Goal: Task Accomplishment & Management: Complete application form

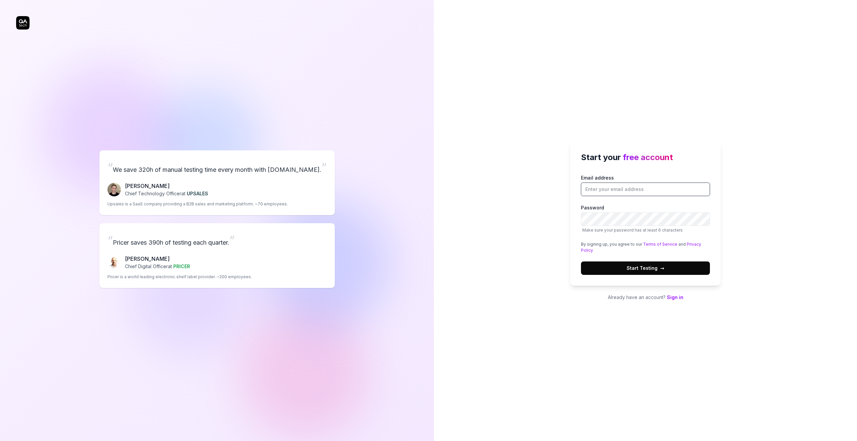
click at [633, 187] on input "Email address" at bounding box center [645, 189] width 129 height 13
drag, startPoint x: 443, startPoint y: 222, endPoint x: 456, endPoint y: 203, distance: 23.5
click at [443, 222] on div "Start your free account Email address Password Make sure your password has at l…" at bounding box center [645, 220] width 423 height 441
click at [630, 188] on input "Email address" at bounding box center [645, 189] width 129 height 13
click at [531, 169] on div "Start your free account Email address Password Make sure your password has at l…" at bounding box center [645, 220] width 423 height 441
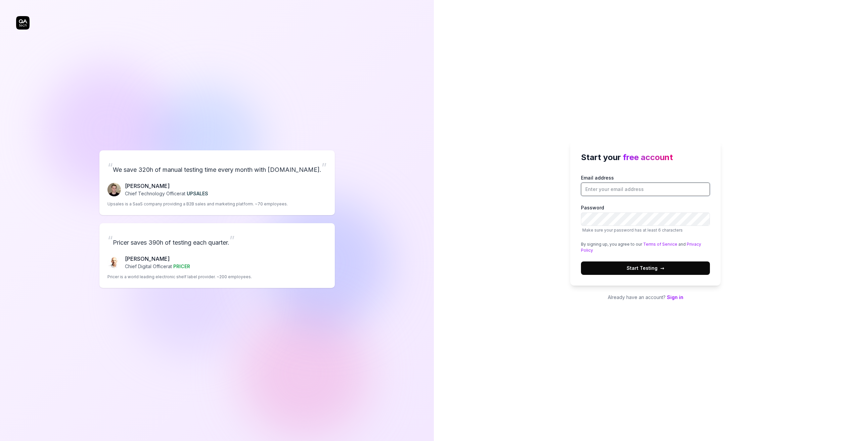
click at [615, 189] on input "Email address" at bounding box center [645, 189] width 129 height 13
type input "[PERSON_NAME][EMAIL_ADDRESS][DOMAIN_NAME]"
click at [581, 261] on button "Start Testing →" at bounding box center [645, 267] width 129 height 13
click at [502, 243] on div "Start your free account Email address [PERSON_NAME][EMAIL_ADDRESS][DOMAIN_NAME]…" at bounding box center [645, 220] width 423 height 441
click at [634, 268] on span "Start Testing →" at bounding box center [645, 268] width 38 height 7
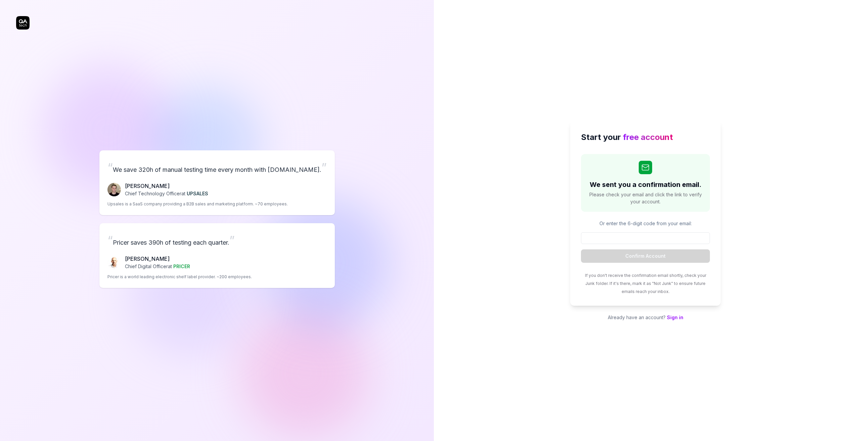
click at [602, 234] on input at bounding box center [645, 238] width 129 height 12
type input "524680"
click at [581, 249] on button "Confirm Account" at bounding box center [645, 255] width 129 height 13
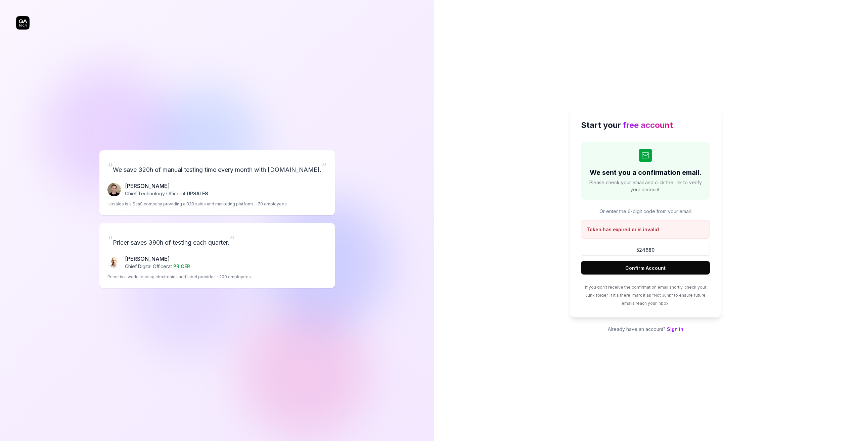
click at [642, 267] on button "Confirm Account" at bounding box center [645, 267] width 129 height 13
click at [676, 331] on link "Sign in" at bounding box center [675, 329] width 16 height 6
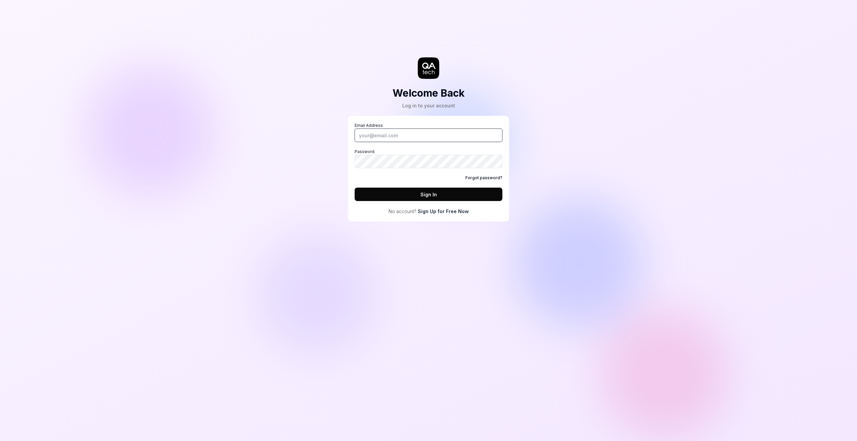
type input "[PERSON_NAME][EMAIL_ADDRESS][DOMAIN_NAME]"
click at [407, 194] on button "Sign In" at bounding box center [428, 194] width 148 height 13
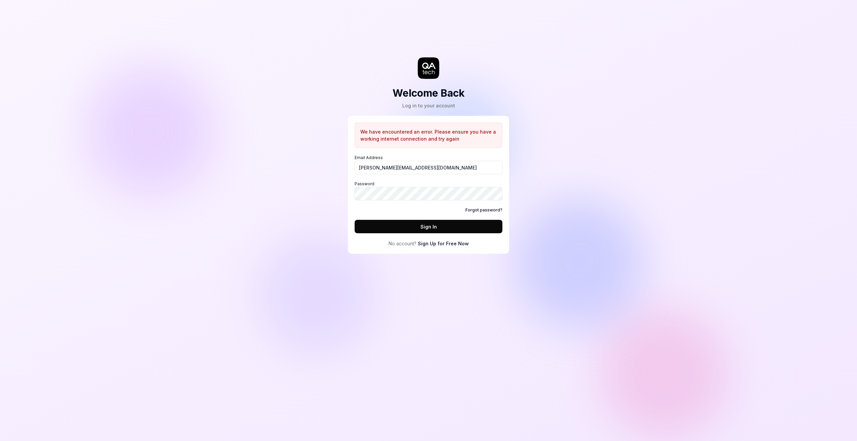
click at [433, 243] on link "Sign Up for Free Now" at bounding box center [443, 243] width 51 height 7
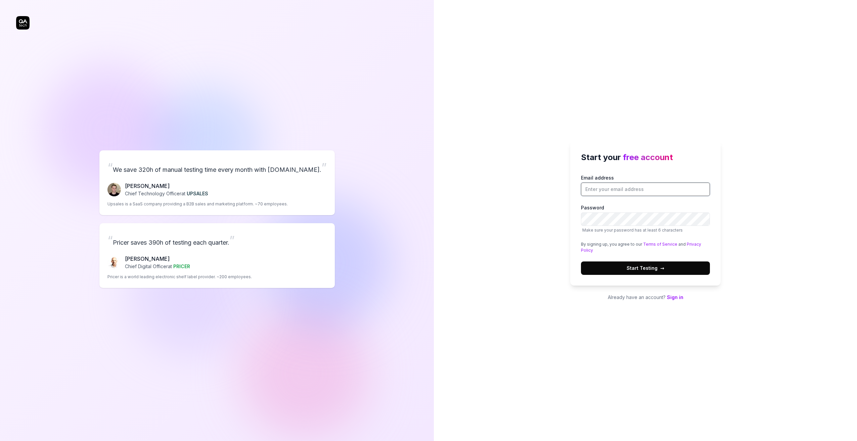
click at [618, 185] on input "Email address" at bounding box center [645, 189] width 129 height 13
click at [621, 191] on input "[PERSON_NAME][EMAIL_ADDRESS][DOMAIN_NAME]" at bounding box center [645, 189] width 129 height 13
click at [621, 190] on input "[PERSON_NAME][EMAIL_ADDRESS][DOMAIN_NAME]" at bounding box center [645, 189] width 129 height 13
type input "[PERSON_NAME][EMAIL_ADDRESS][DOMAIN_NAME]"
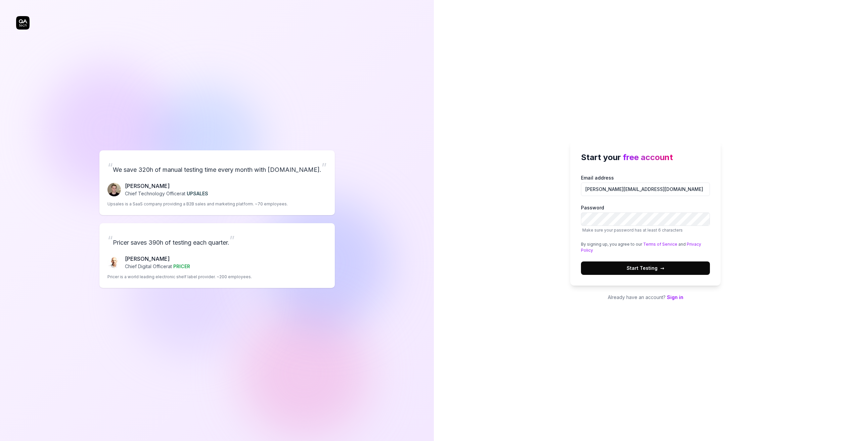
click at [626, 259] on div "Email address [PERSON_NAME][EMAIL_ADDRESS][DOMAIN_NAME] Password Make sure your…" at bounding box center [645, 224] width 129 height 101
click at [647, 263] on button "Start Testing →" at bounding box center [645, 267] width 129 height 13
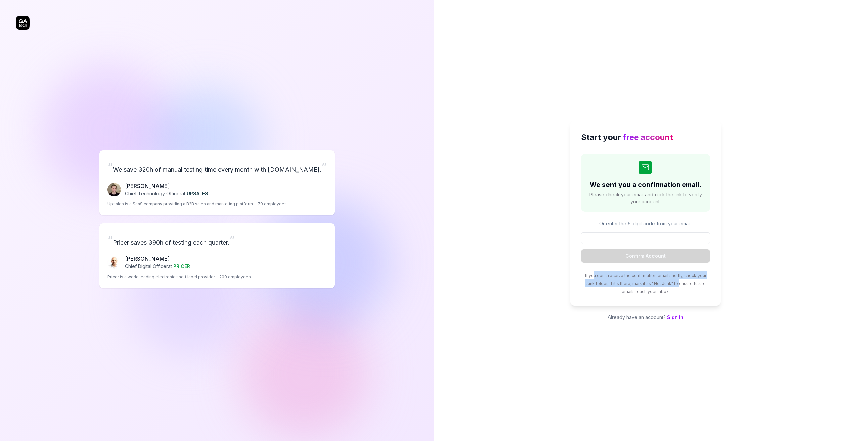
drag, startPoint x: 589, startPoint y: 271, endPoint x: 667, endPoint y: 282, distance: 78.7
click at [667, 282] on div "If you don't receive the confirmation email shortly, check your Junk folder. If…" at bounding box center [645, 283] width 129 height 24
drag, startPoint x: 667, startPoint y: 282, endPoint x: 627, endPoint y: 279, distance: 40.7
click at [627, 279] on div "If you don't receive the confirmation email shortly, check your Junk folder. If…" at bounding box center [645, 283] width 129 height 24
drag, startPoint x: 644, startPoint y: 274, endPoint x: 647, endPoint y: 296, distance: 21.7
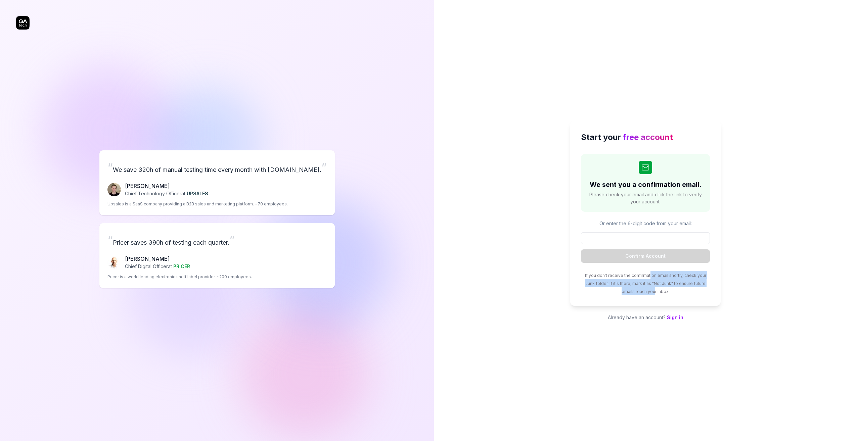
click at [647, 296] on div "Start your free account We sent you a confirmation email. Please check your ema…" at bounding box center [645, 213] width 150 height 185
drag, startPoint x: 647, startPoint y: 296, endPoint x: 626, endPoint y: 291, distance: 20.9
click at [626, 291] on div "If you don't receive the confirmation email shortly, check your Junk folder. If…" at bounding box center [645, 283] width 129 height 24
click at [638, 241] on input at bounding box center [645, 238] width 129 height 12
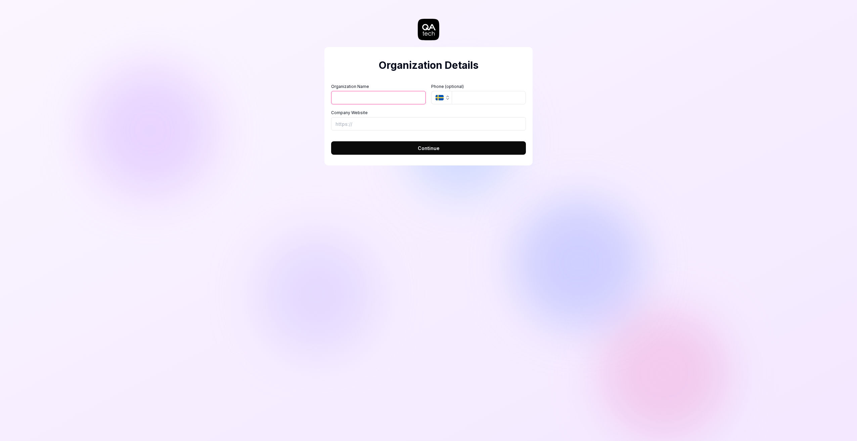
click at [364, 93] on input "Organization Name" at bounding box center [378, 97] width 95 height 13
type input "fgdfgdfg"
click at [378, 123] on input "Company Website" at bounding box center [428, 123] width 195 height 13
type input "https://www.dsfhskldgfsklgh.com"
click at [418, 151] on span "Continue" at bounding box center [429, 148] width 22 height 7
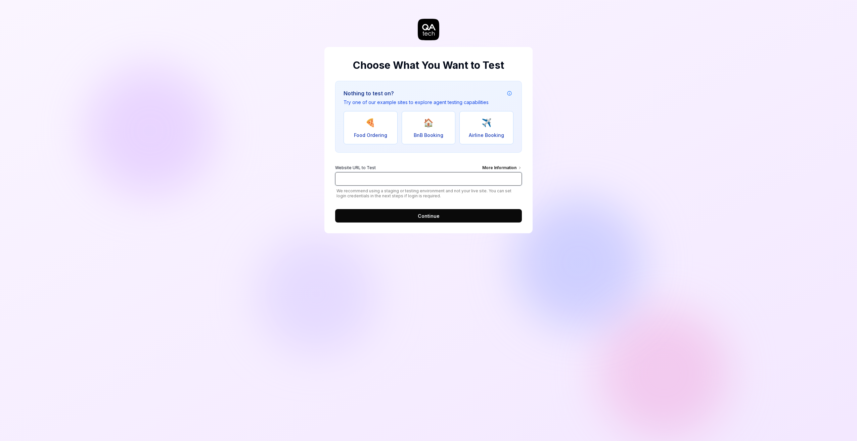
click at [380, 180] on input "Website URL to Test More Information" at bounding box center [428, 178] width 187 height 13
click at [415, 215] on button "Continue" at bounding box center [428, 215] width 187 height 13
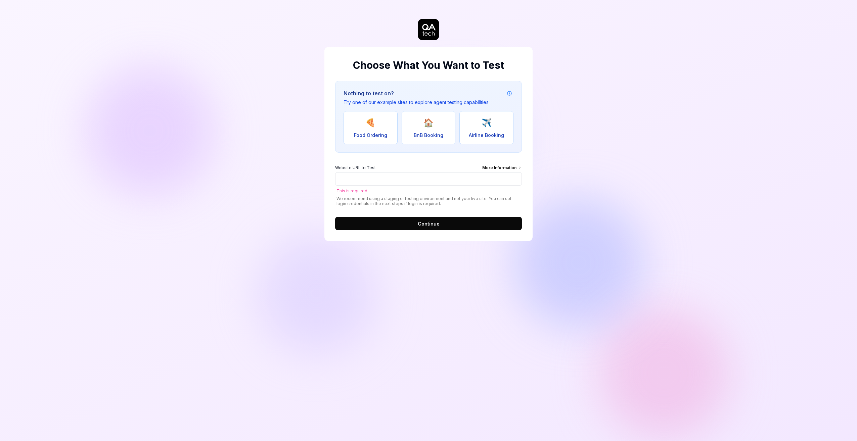
click at [415, 215] on form "Website URL to Test More Information This is required We recommend using a stag…" at bounding box center [428, 195] width 187 height 69
click at [409, 135] on button "🏠 BnB Booking" at bounding box center [428, 127] width 54 height 33
type input "https://real-staynb.vercel.app/"
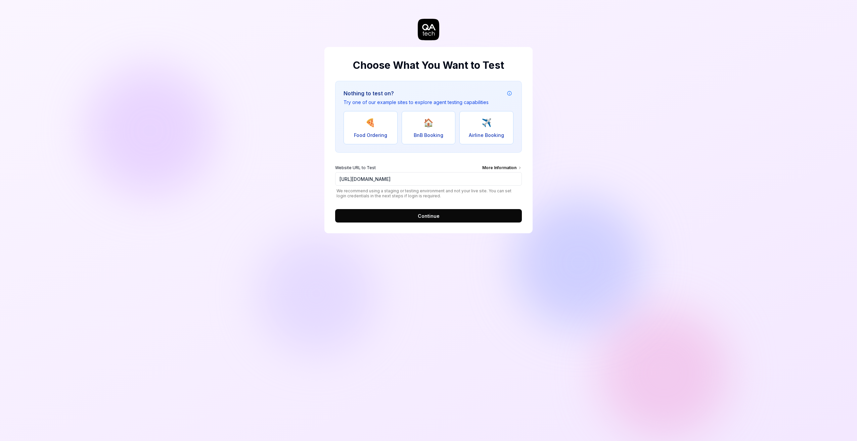
click at [434, 214] on span "Continue" at bounding box center [429, 215] width 22 height 7
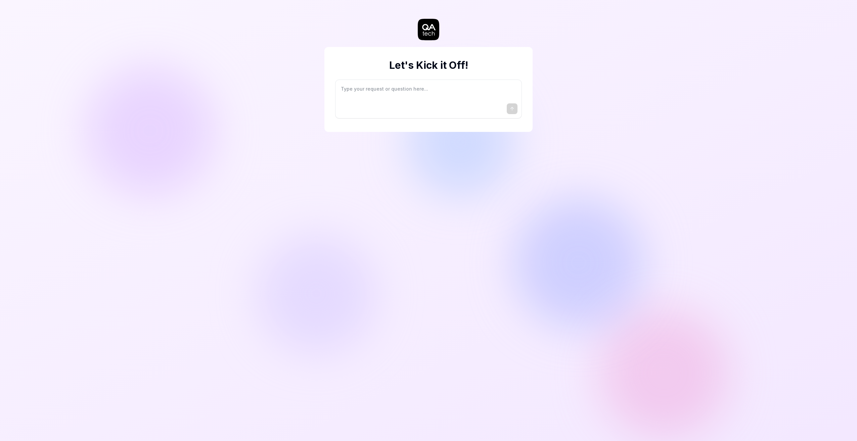
type textarea "*"
type textarea "I"
type textarea "*"
type textarea "I"
type textarea "*"
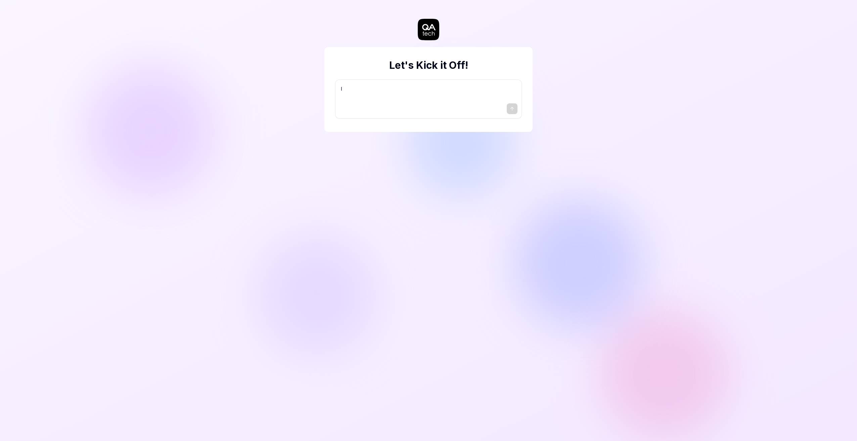
type textarea "I w"
type textarea "*"
type textarea "I wa"
type textarea "*"
type textarea "I wan"
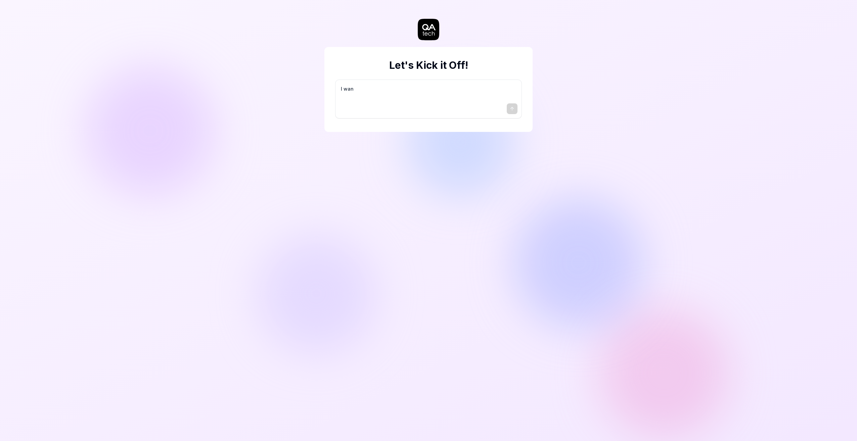
type textarea "*"
type textarea "I want"
type textarea "*"
type textarea "I want"
type textarea "*"
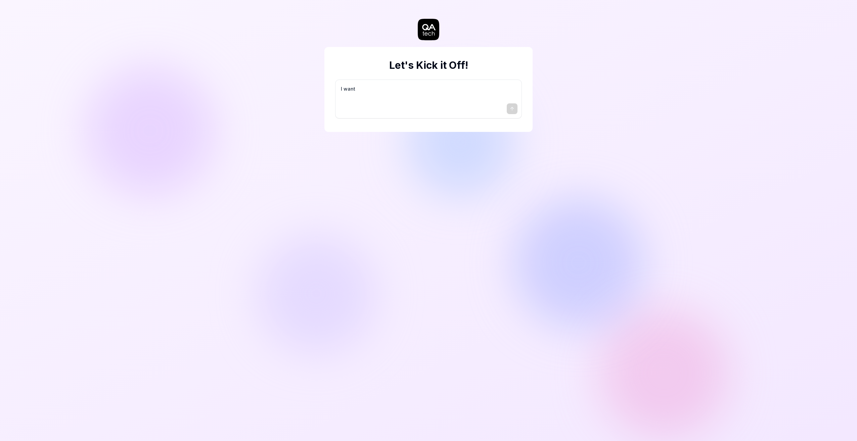
type textarea "I want a"
type textarea "*"
type textarea "I want a"
type textarea "*"
type textarea "I want a g"
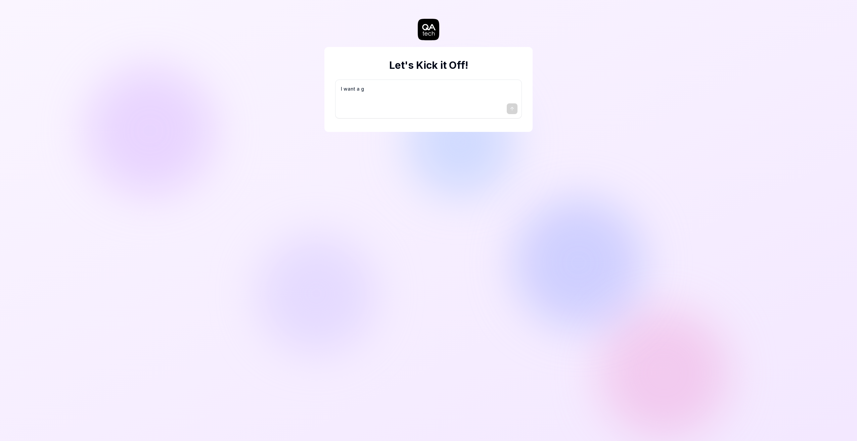
type textarea "*"
type textarea "I want a go"
type textarea "*"
type textarea "I want a goo"
type textarea "*"
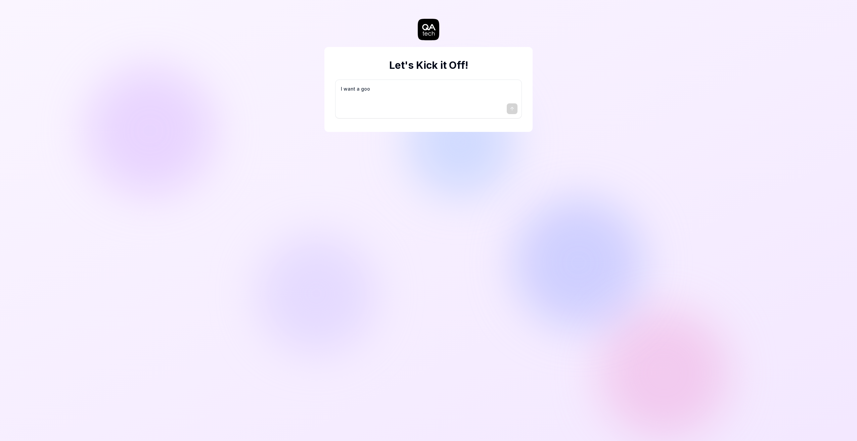
type textarea "I want a good"
type textarea "*"
type textarea "I want a good"
type textarea "*"
type textarea "I want a good t"
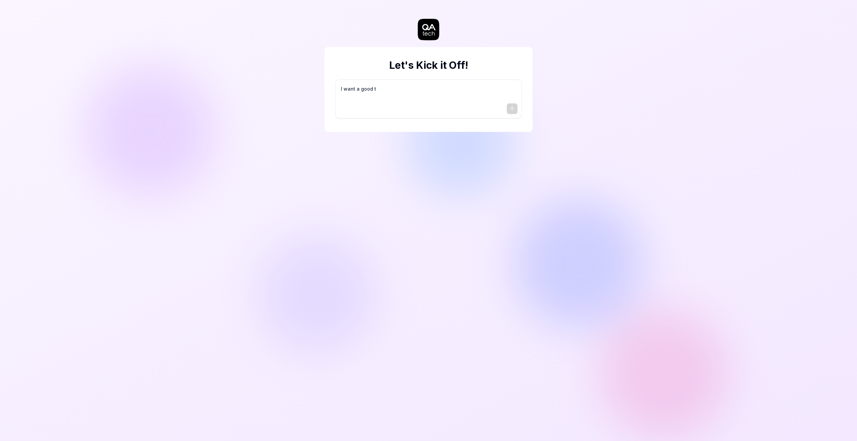
type textarea "*"
type textarea "I want a good te"
type textarea "*"
type textarea "I want a good tes"
type textarea "*"
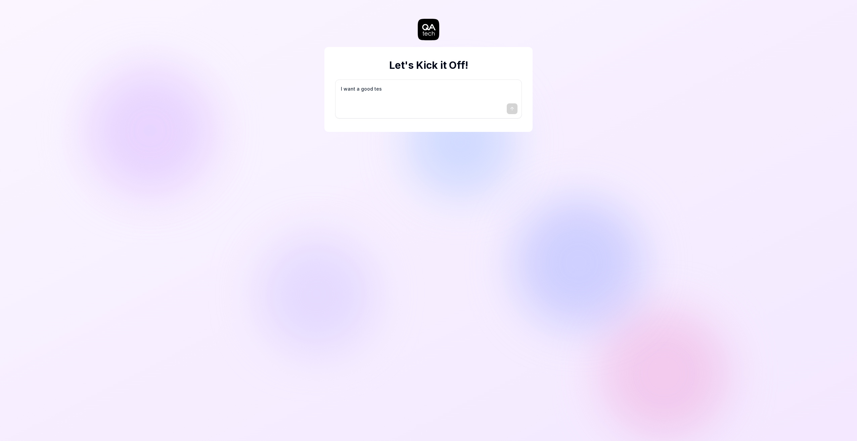
type textarea "I want a good test"
type textarea "*"
type textarea "I want a good test"
type textarea "*"
type textarea "I want a good test s"
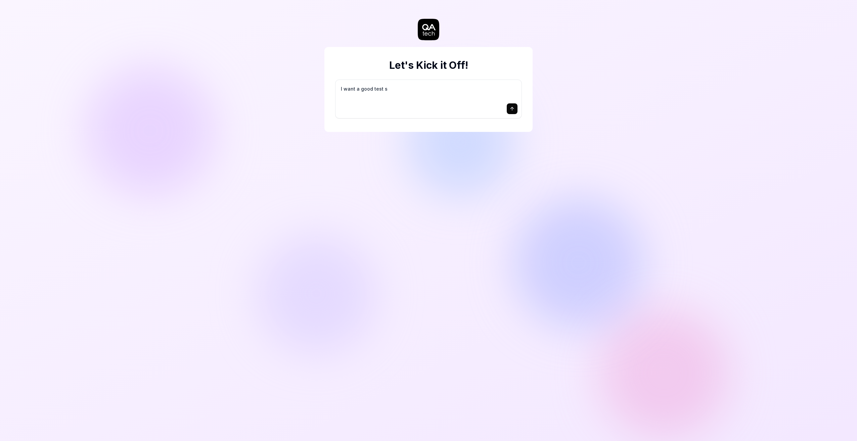
type textarea "*"
type textarea "I want a good test se"
type textarea "*"
type textarea "I want a good test set"
type textarea "*"
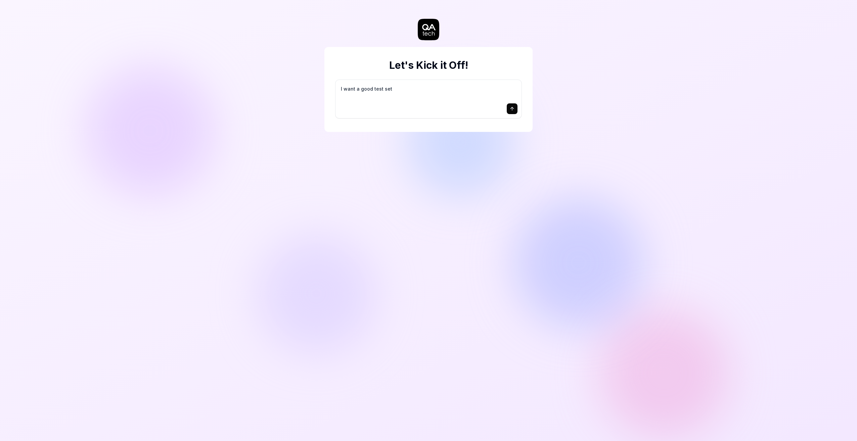
type textarea "I want a good test setu"
type textarea "*"
type textarea "I want a good test setup"
type textarea "*"
type textarea "I want a good test setup"
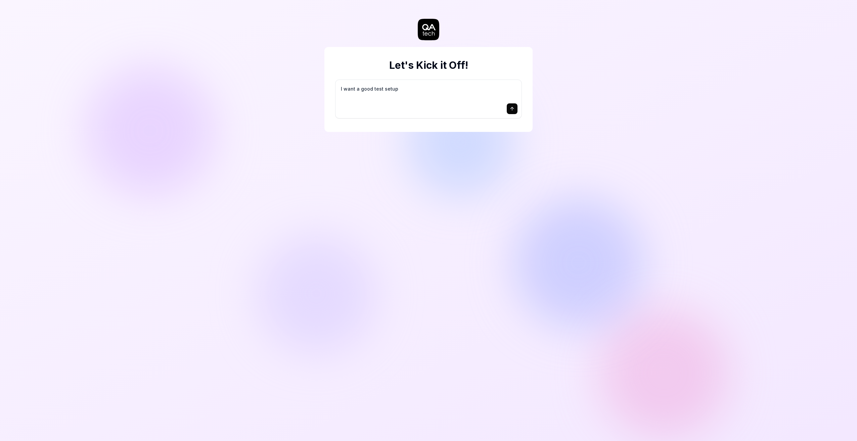
type textarea "*"
type textarea "I want a good test setup f"
type textarea "*"
type textarea "I want a good test setup fo"
type textarea "*"
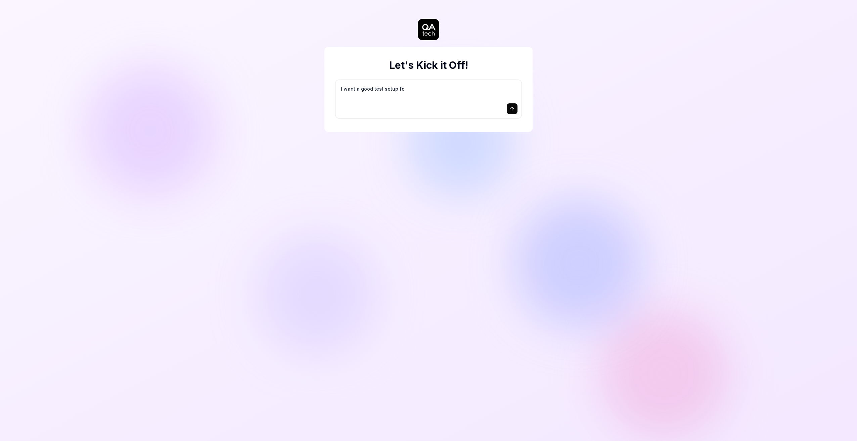
type textarea "I want a good test setup for"
type textarea "*"
type textarea "I want a good test setup for"
type textarea "*"
type textarea "I want a good test setup for m"
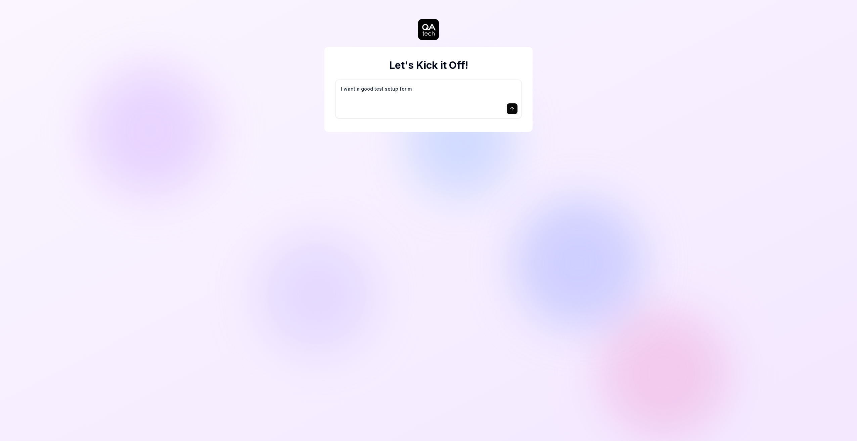
type textarea "*"
type textarea "I want a good test setup for my"
type textarea "*"
type textarea "I want a good test setup for my"
type textarea "*"
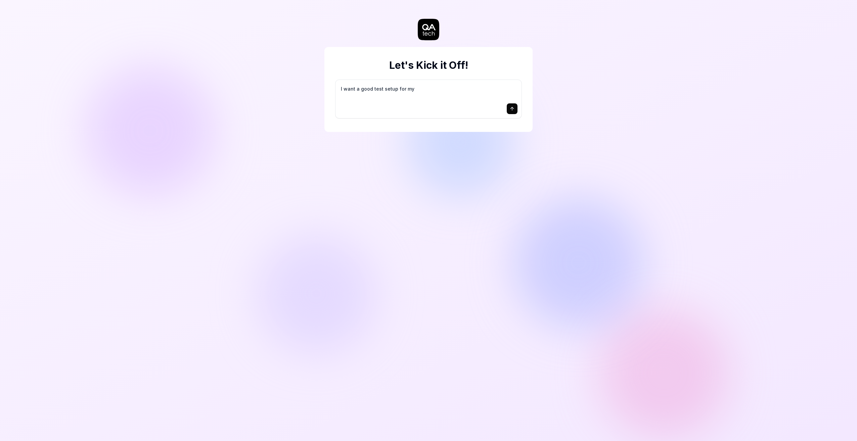
type textarea "I want a good test setup for my s"
type textarea "*"
type textarea "I want a good test setup for my si"
type textarea "*"
type textarea "I want a good test setup for my sit"
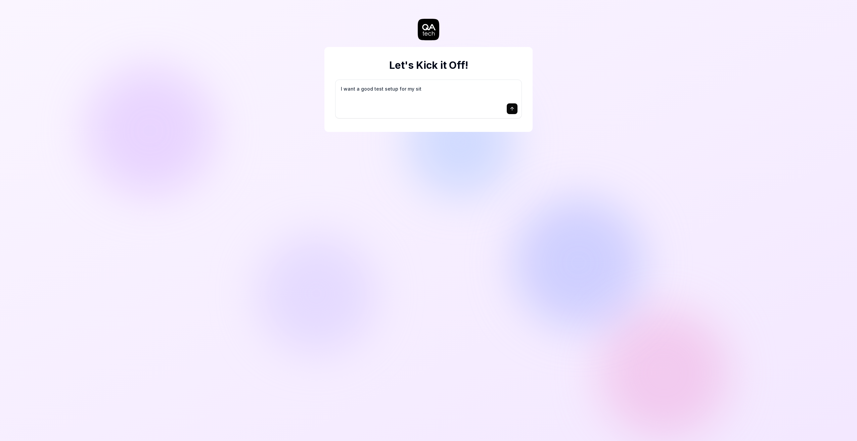
type textarea "*"
type textarea "I want a good test setup for my site"
type textarea "*"
type textarea "I want a good test setup for my site"
type textarea "*"
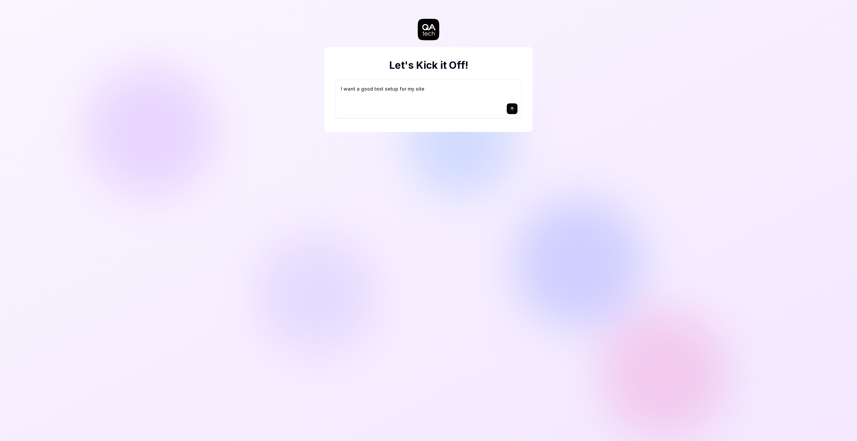
type textarea "I want a good test setup for my site -"
type textarea "*"
type textarea "I want a good test setup for my site -"
type textarea "*"
type textarea "I want a good test setup for my site - h"
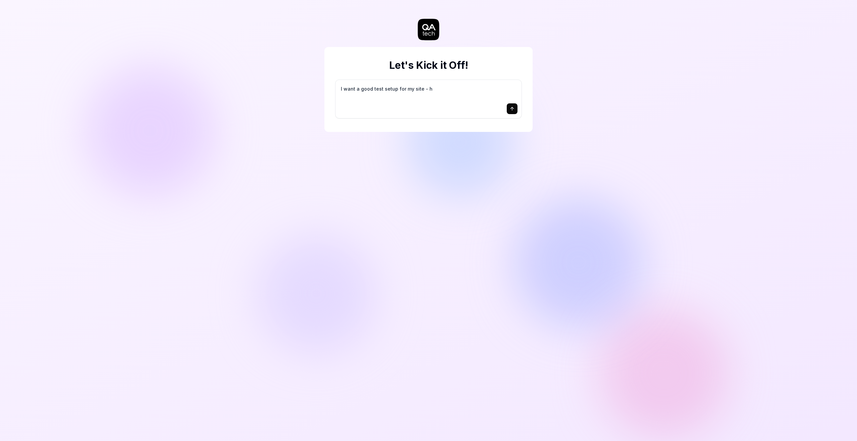
type textarea "*"
type textarea "I want a good test setup for my site - he"
type textarea "*"
type textarea "I want a good test setup for my site - hel"
type textarea "*"
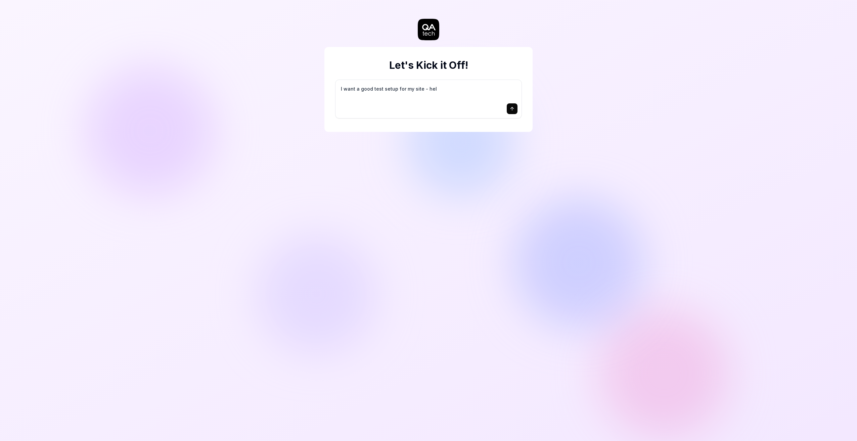
type textarea "I want a good test setup for my site - help"
type textarea "*"
type textarea "I want a good test setup for my site - help"
type textarea "*"
type textarea "I want a good test setup for my site - help m"
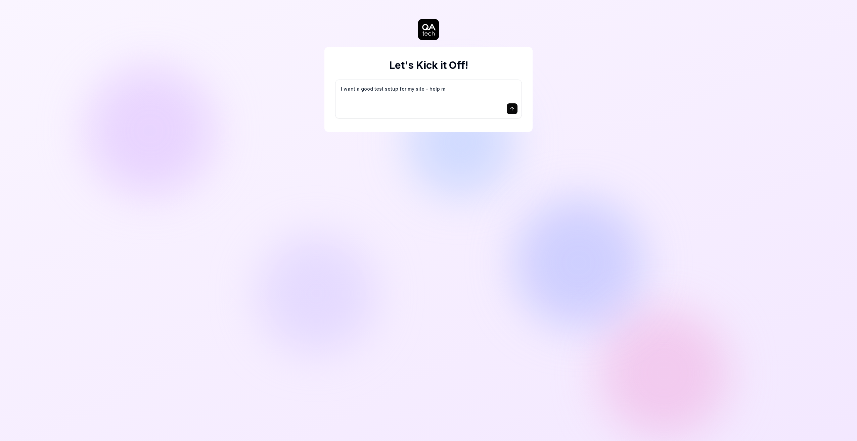
type textarea "*"
type textarea "I want a good test setup for my site - help me"
type textarea "*"
type textarea "I want a good test setup for my site - help me"
type textarea "*"
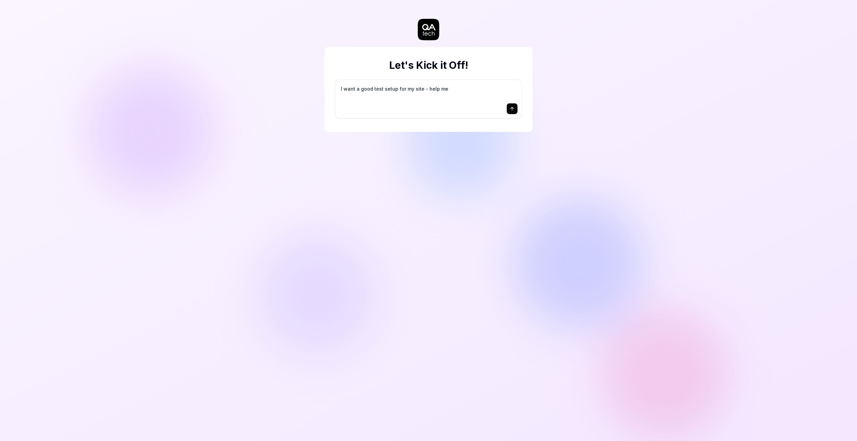
type textarea "I want a good test setup for my site - help me c"
type textarea "*"
type textarea "I want a good test setup for my site - help me cr"
type textarea "*"
type textarea "I want a good test setup for my site - help me cre"
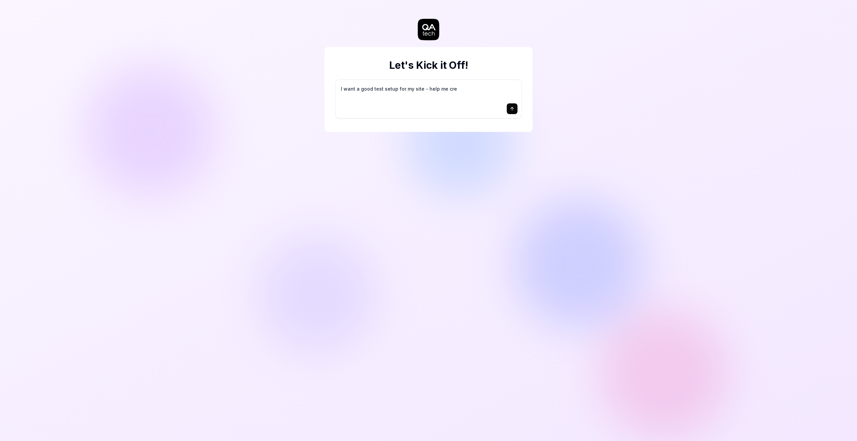
type textarea "*"
type textarea "I want a good test setup for my site - help me crea"
type textarea "*"
type textarea "I want a good test setup for my site - help me creat"
type textarea "*"
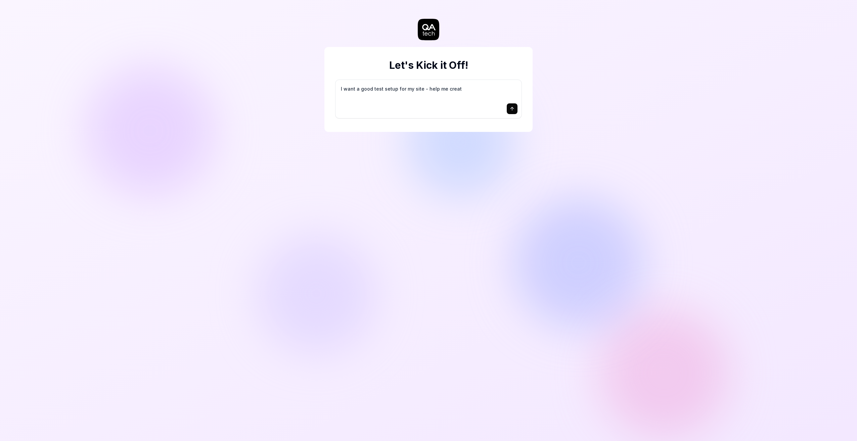
type textarea "I want a good test setup for my site - help me create"
type textarea "*"
type textarea "I want a good test setup for my site - help me create"
type textarea "*"
type textarea "I want a good test setup for my site - help me create t"
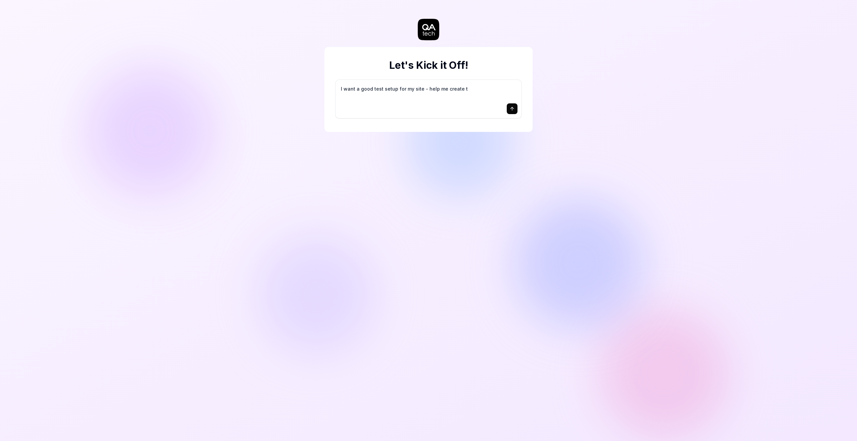
type textarea "*"
type textarea "I want a good test setup for my site - help me create th"
type textarea "*"
type textarea "I want a good test setup for my site - help me create the"
type textarea "*"
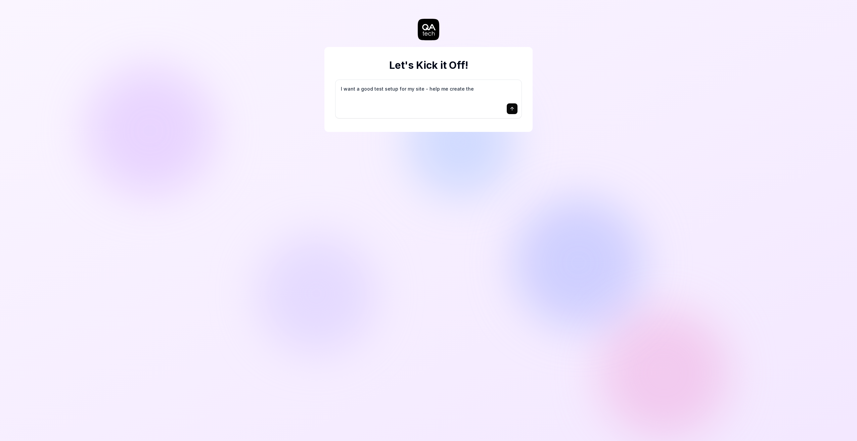
type textarea "I want a good test setup for my site - help me create the"
type textarea "*"
type textarea "I want a good test setup for my site - help me create the f"
type textarea "*"
type textarea "I want a good test setup for my site - help me create the fi"
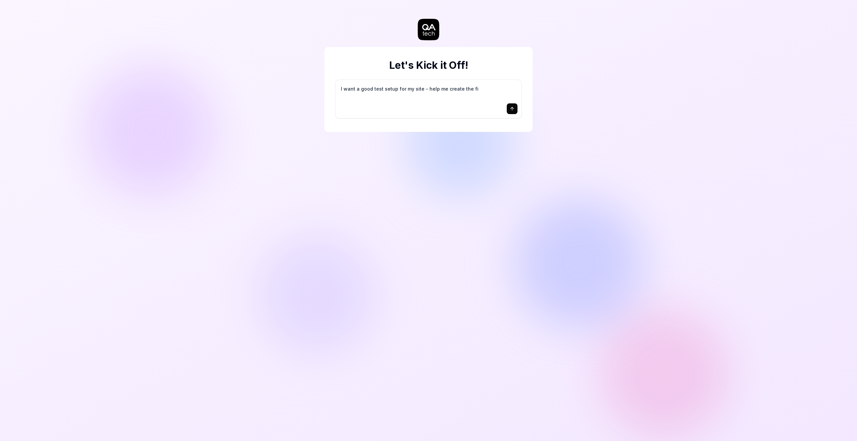
type textarea "*"
type textarea "I want a good test setup for my site - help me create the fir"
type textarea "*"
type textarea "I want a good test setup for my site - help me create the firs"
type textarea "*"
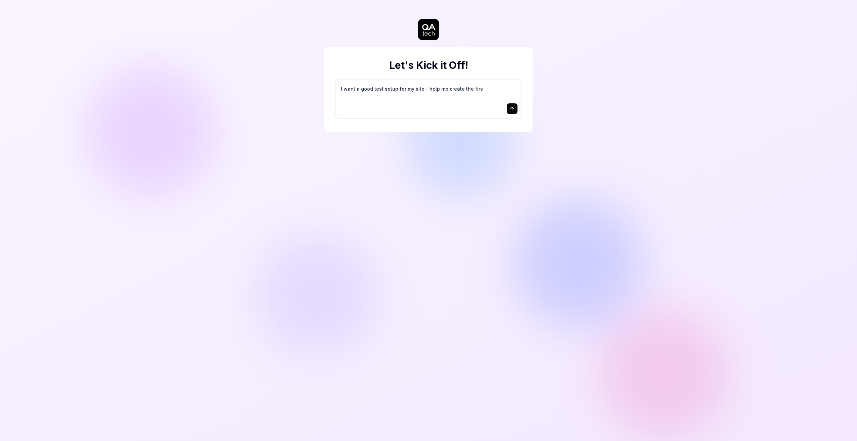
type textarea "I want a good test setup for my site - help me create the first"
type textarea "*"
type textarea "I want a good test setup for my site - help me create the first"
type textarea "*"
type textarea "I want a good test setup for my site - help me create the first 3"
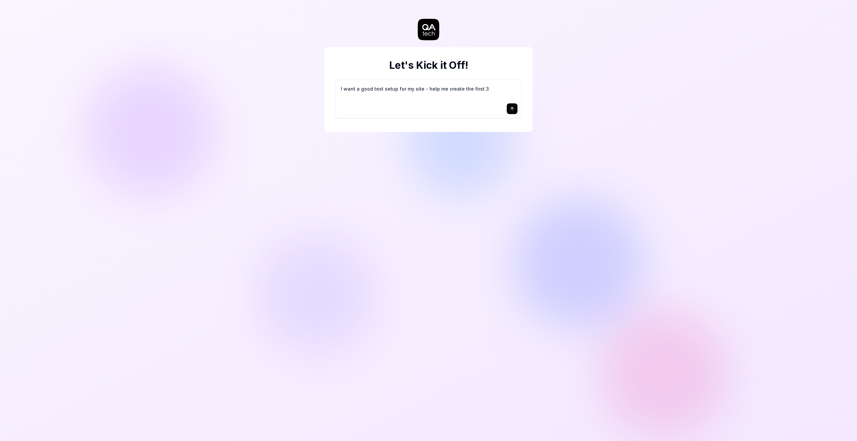
type textarea "*"
type textarea "I want a good test setup for my site - help me create the first 3-"
type textarea "*"
type textarea "I want a good test setup for my site - help me create the first 3-5"
type textarea "*"
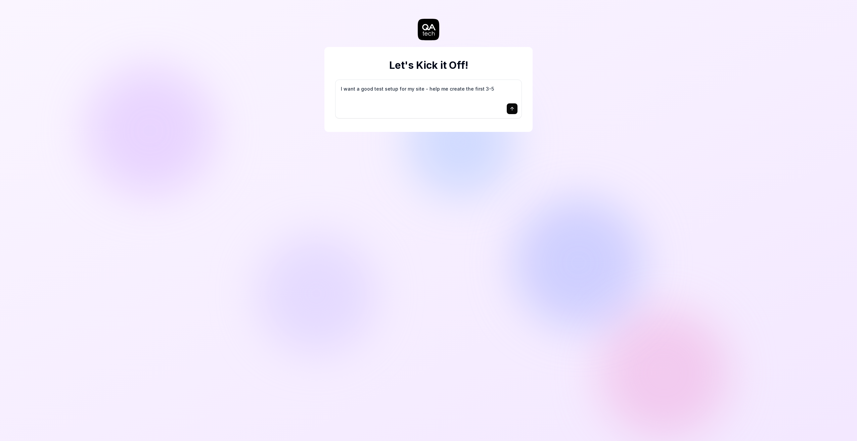
type textarea "I want a good test setup for my site - help me create the first 3-5"
type textarea "*"
type textarea "I want a good test setup for my site - help me create the first 3-5 t"
type textarea "*"
type textarea "I want a good test setup for my site - help me create the first 3-5 te"
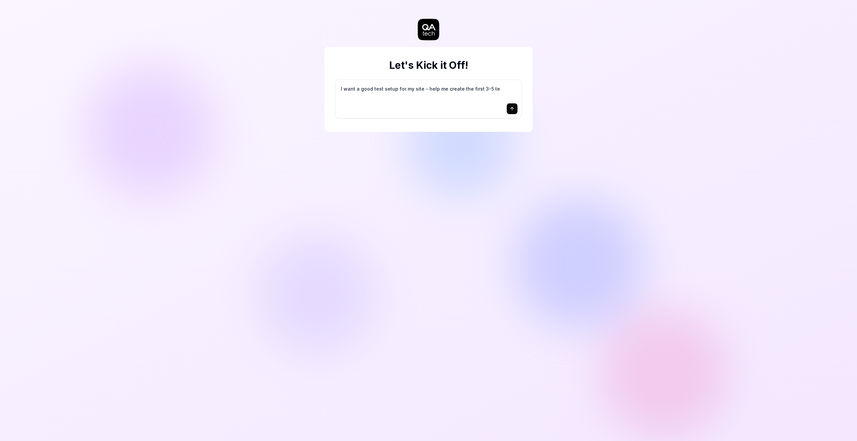
type textarea "*"
type textarea "I want a good test setup for my site - help me create the first 3-5 tes"
type textarea "*"
type textarea "I want a good test setup for my site - help me create the first 3-5 test"
type textarea "*"
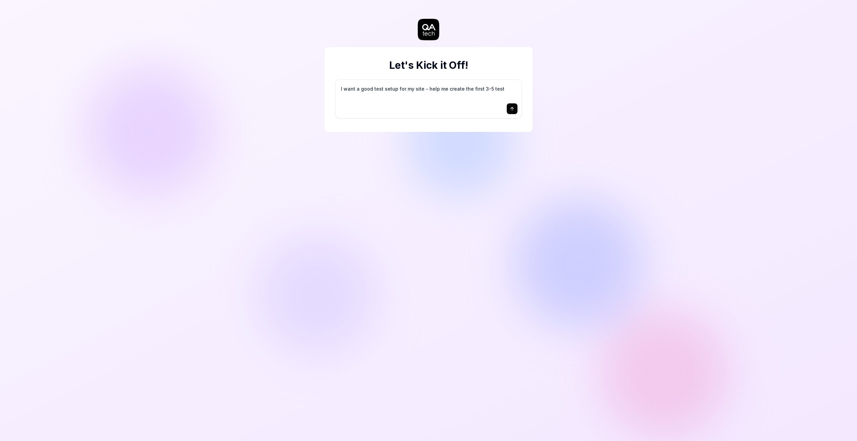
type textarea "I want a good test setup for my site - help me create the first 3-5 test"
type textarea "*"
type textarea "I want a good test setup for my site - help me create the first 3-5 test c"
type textarea "*"
type textarea "I want a good test setup for my site - help me create the first 3-5 test ca"
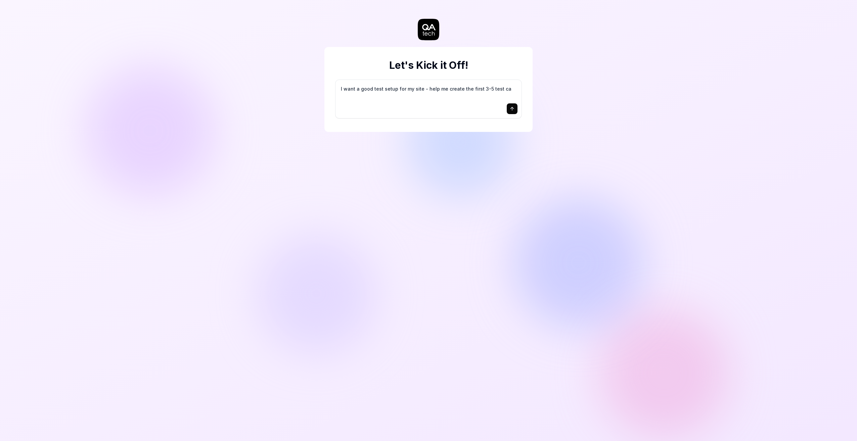
type textarea "*"
type textarea "I want a good test setup for my site - help me create the first 3-5 test cas"
type textarea "*"
type textarea "I want a good test setup for my site - help me create the first 3-5 test case"
type textarea "*"
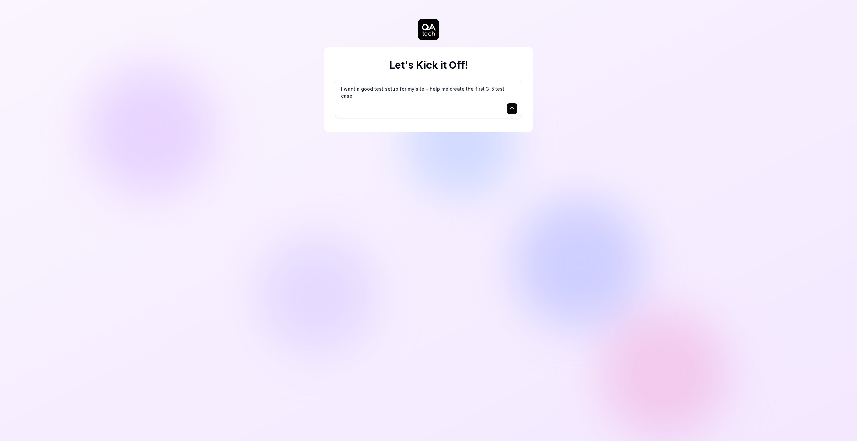
type textarea "I want a good test setup for my site - help me create the first 3-5 test cases"
click at [458, 90] on textarea "I want a good test setup for my site - help me create the first 3-5 test cases" at bounding box center [428, 92] width 178 height 17
click at [515, 107] on button "submit" at bounding box center [512, 108] width 11 height 11
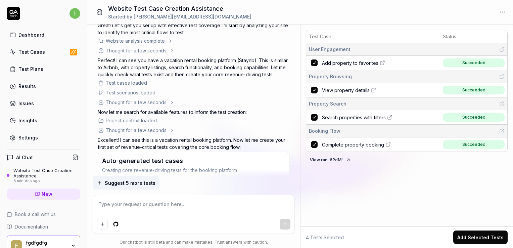
scroll to position [236, 0]
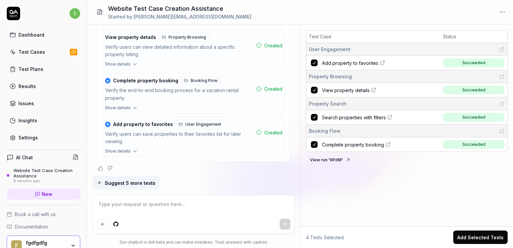
type textarea "*"
